Goal: Task Accomplishment & Management: Manage account settings

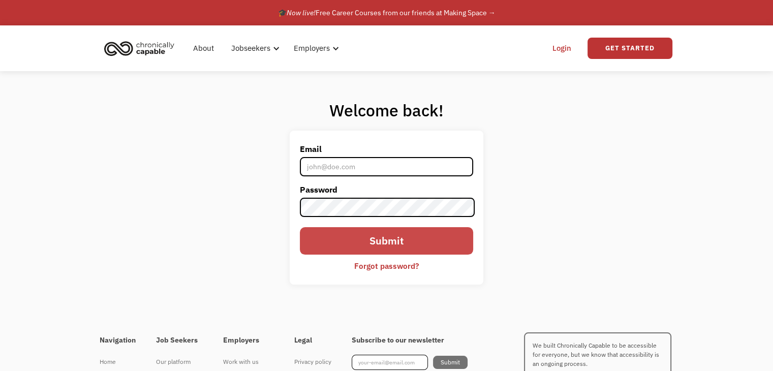
type input "[EMAIL_ADDRESS][DOMAIN_NAME]"
click at [327, 232] on input "Submit" at bounding box center [386, 240] width 173 height 27
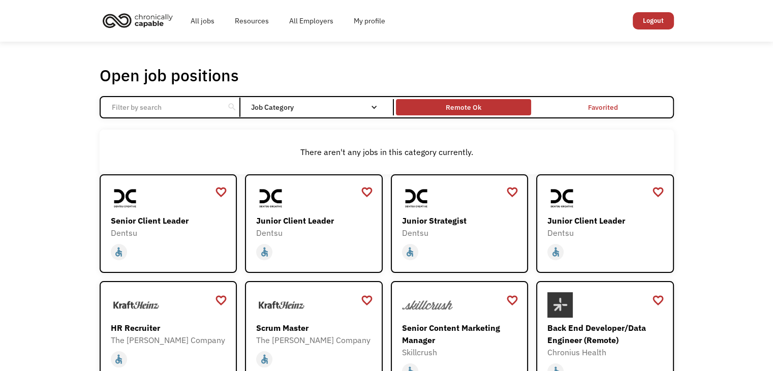
click at [468, 103] on div "Remote Ok" at bounding box center [464, 107] width 36 height 12
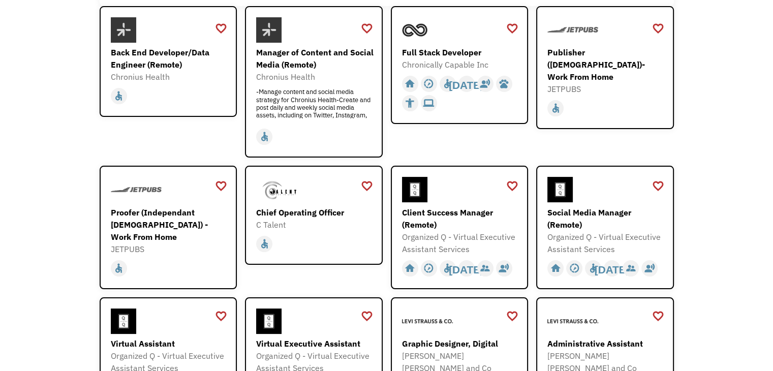
scroll to position [124, 0]
